Goal: Task Accomplishment & Management: Manage account settings

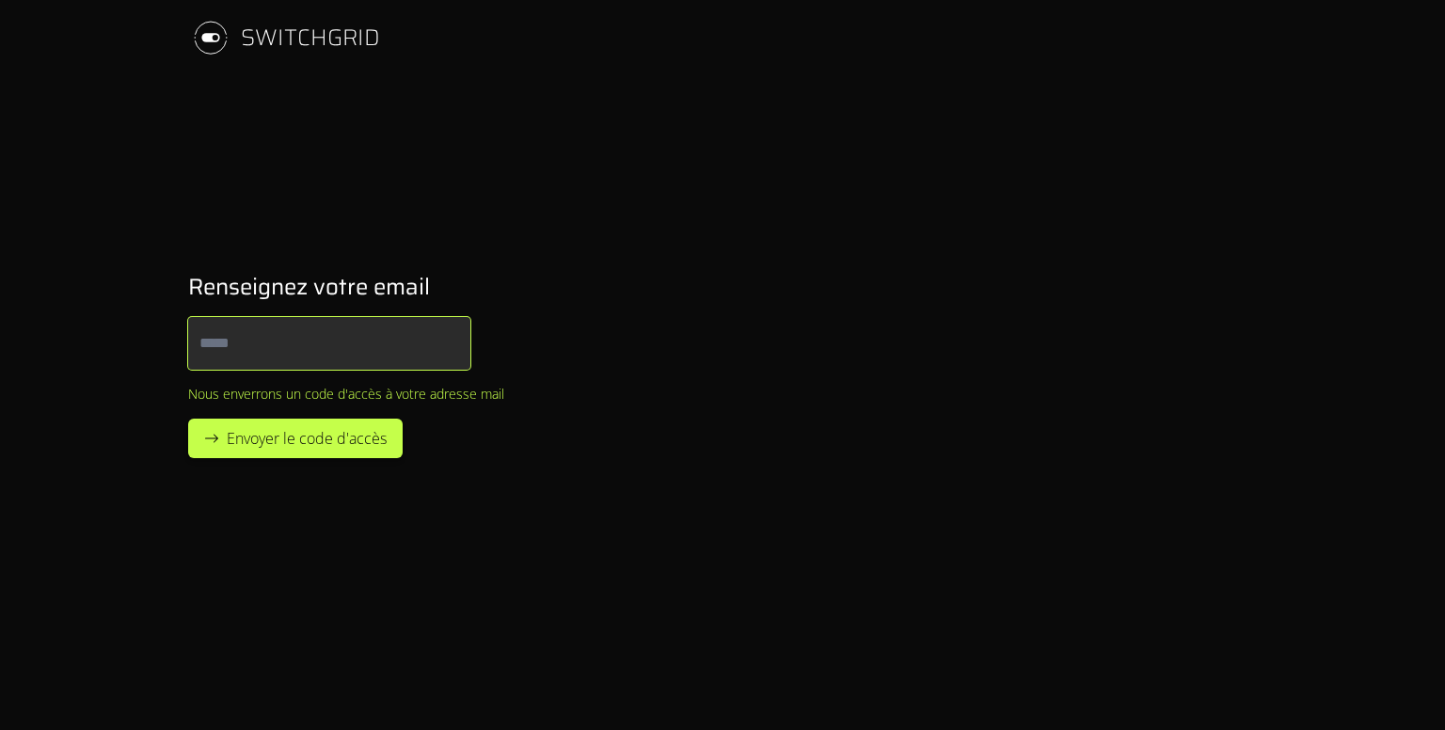
click at [312, 329] on input "Email" at bounding box center [329, 343] width 282 height 53
type input "**********"
click at [259, 442] on span "Envoyer le code d'accès" at bounding box center [307, 438] width 160 height 23
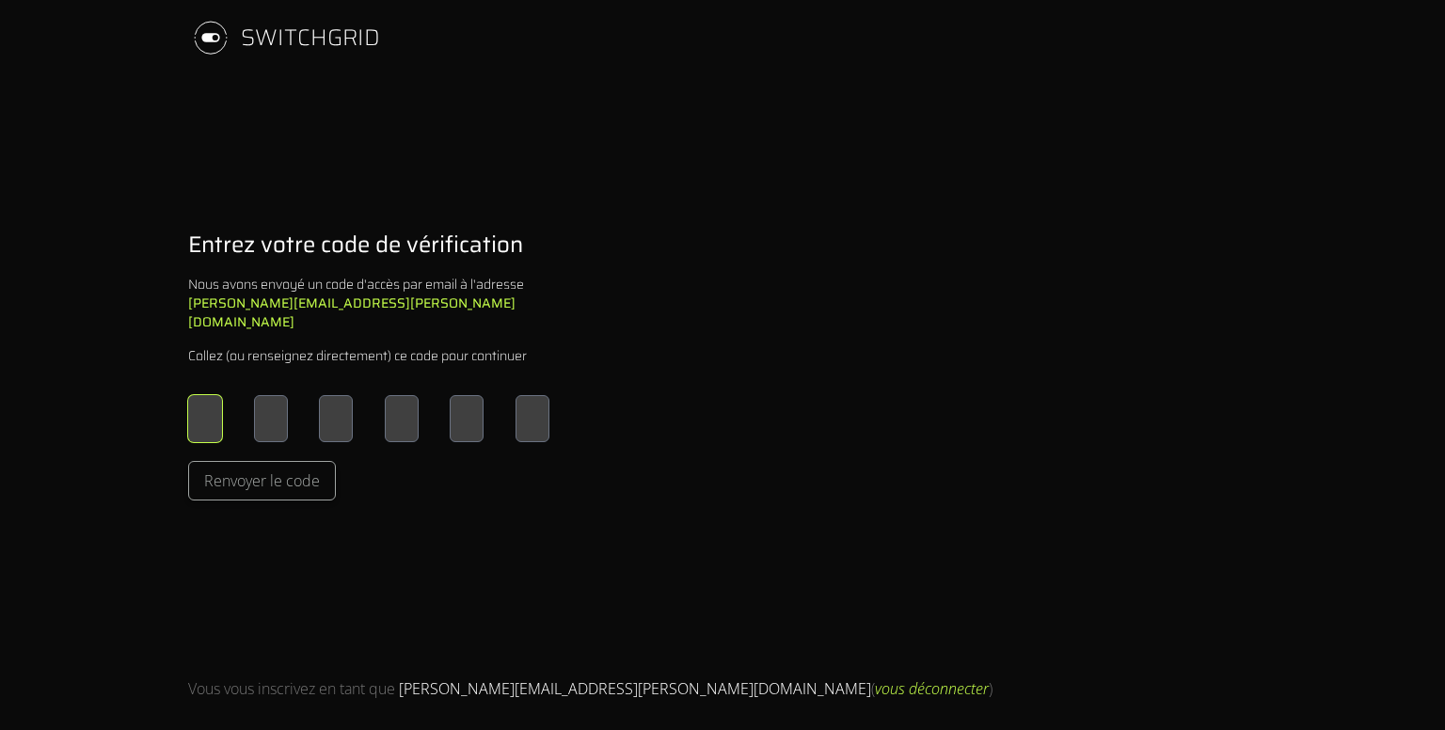
click at [207, 404] on input "Please enter OTP character 1" at bounding box center [205, 418] width 34 height 47
type input "*"
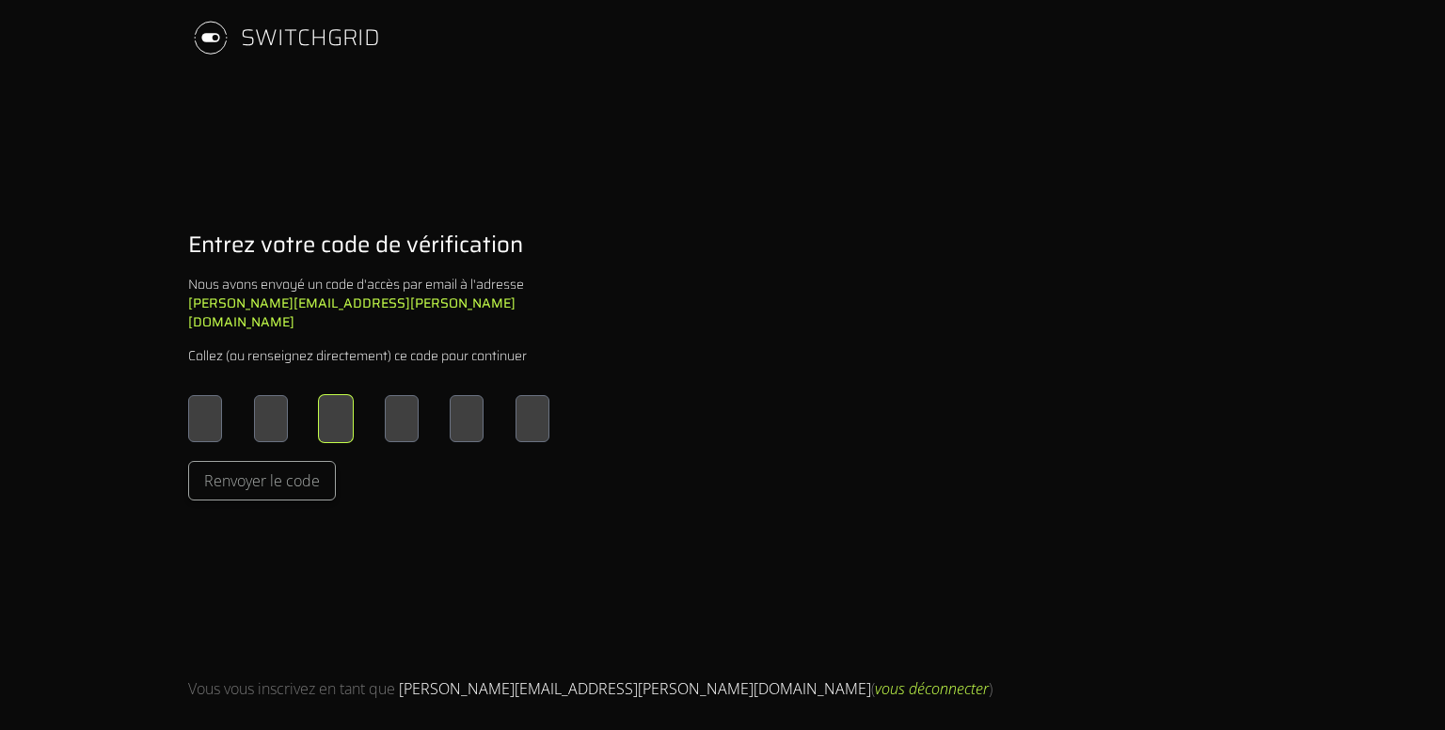
type input "*"
